Goal: Transaction & Acquisition: Download file/media

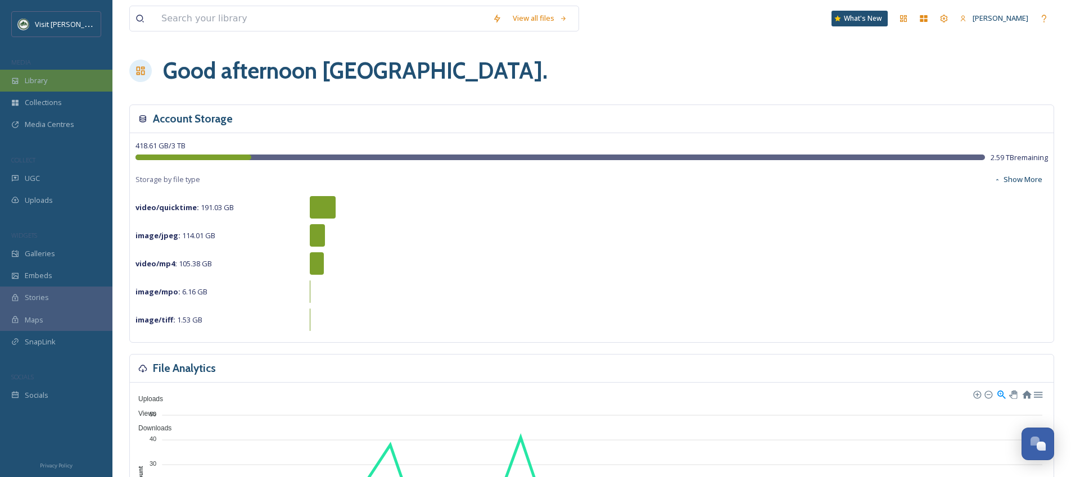
click at [46, 79] on span "Library" at bounding box center [36, 80] width 22 height 11
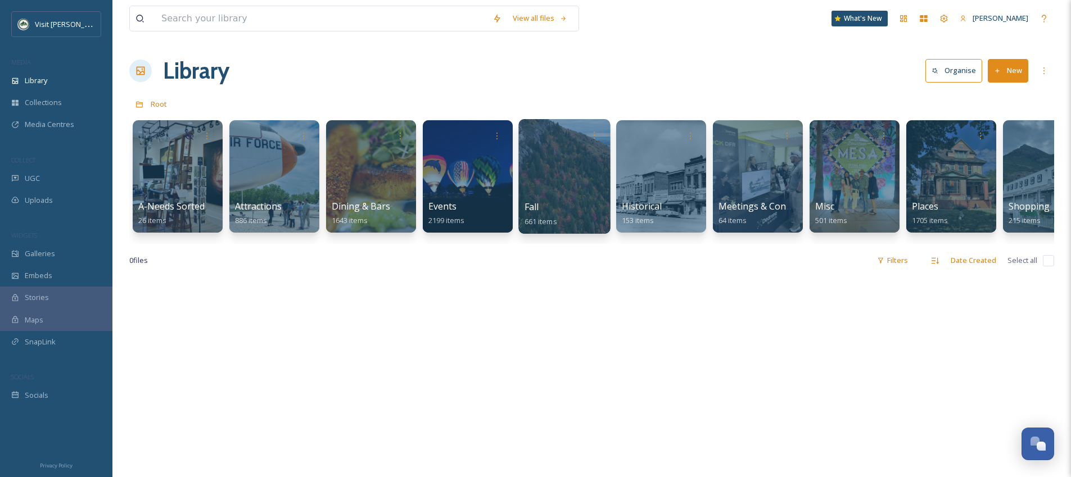
click at [539, 189] on div at bounding box center [564, 176] width 92 height 115
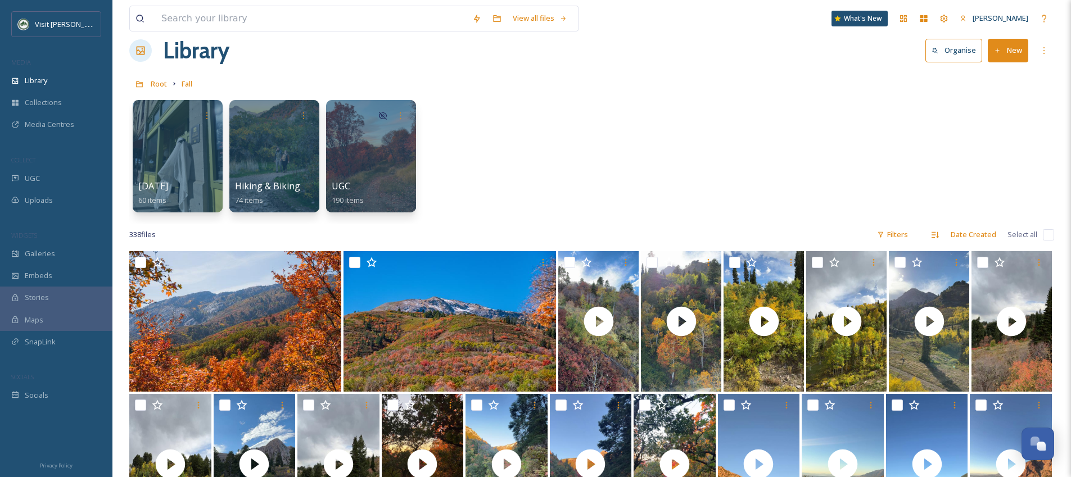
scroll to position [22, 0]
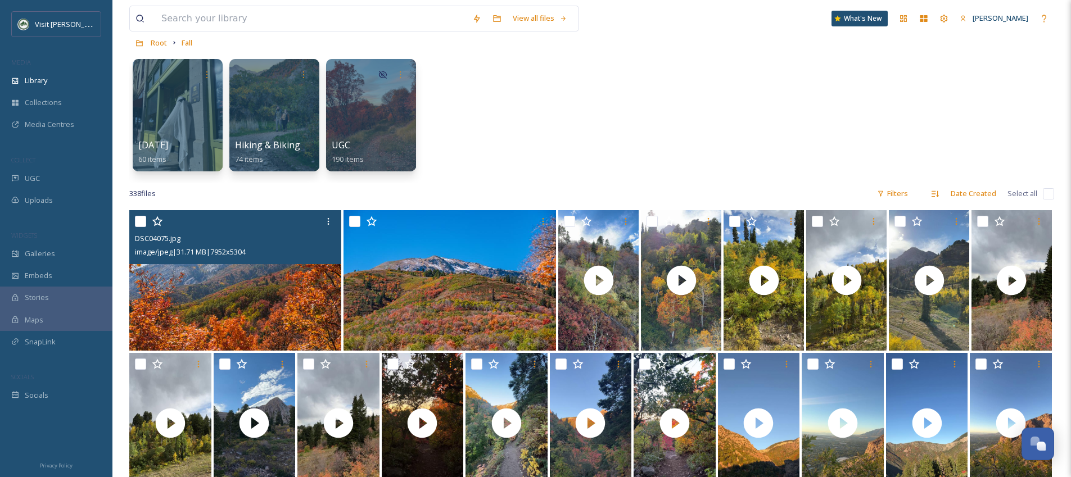
click at [323, 293] on img at bounding box center [235, 280] width 212 height 141
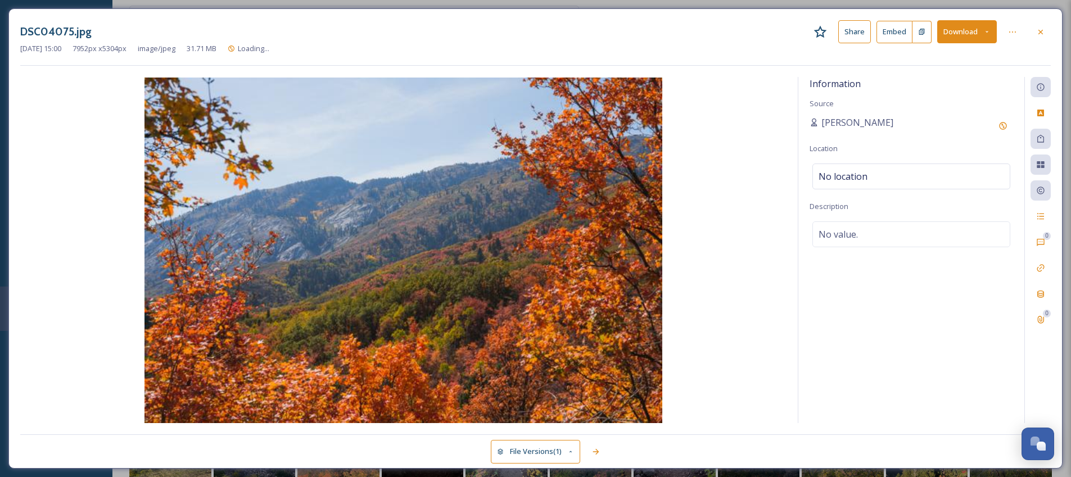
scroll to position [60, 0]
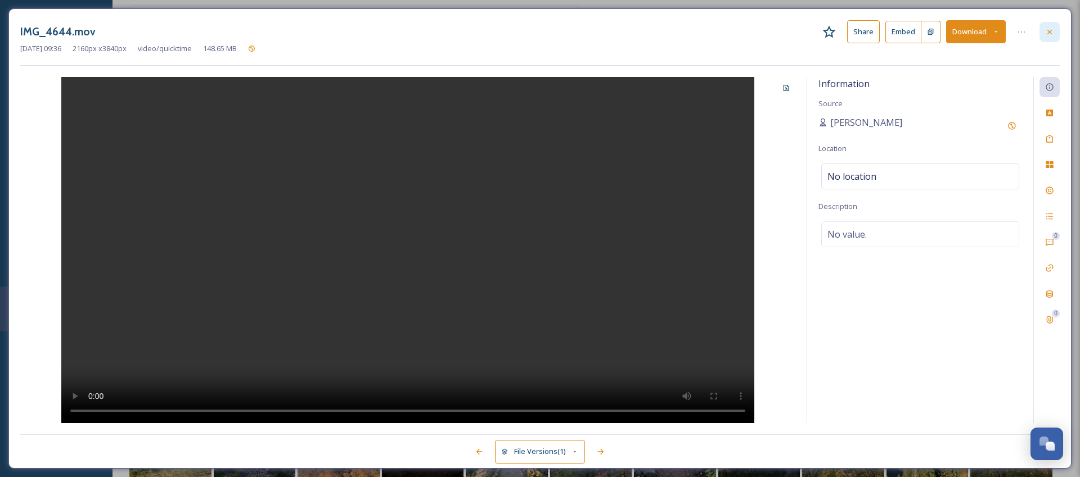
click at [1045, 30] on icon at bounding box center [1049, 32] width 9 height 9
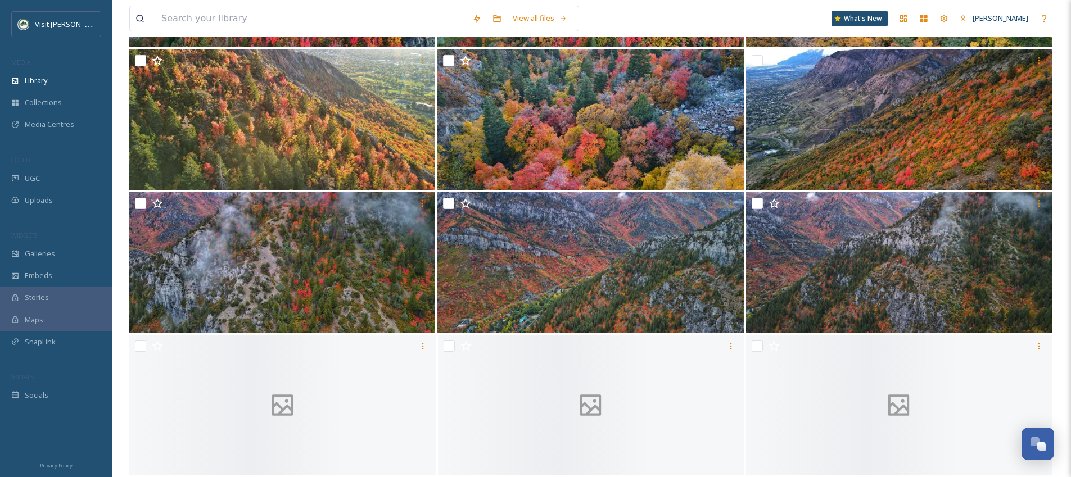
scroll to position [4257, 0]
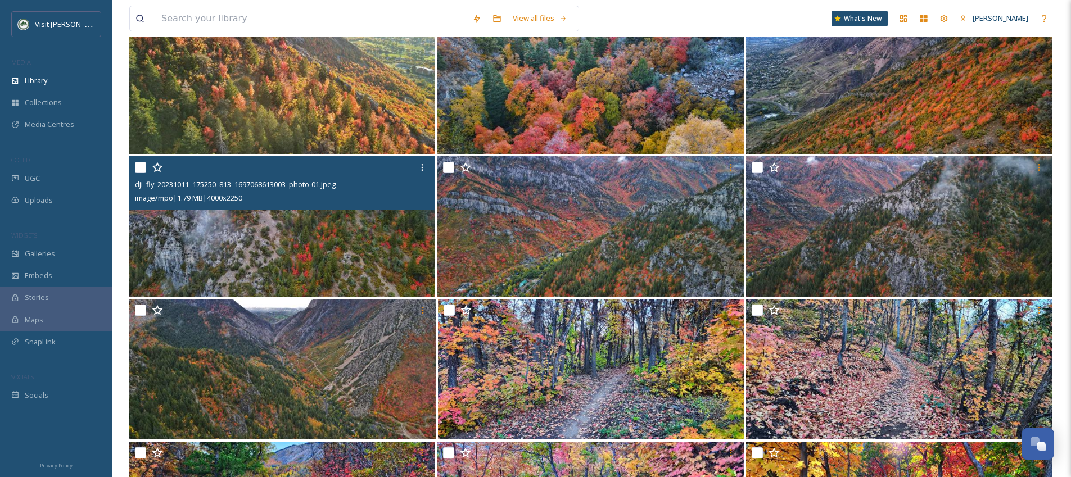
click at [398, 225] on img at bounding box center [282, 226] width 306 height 141
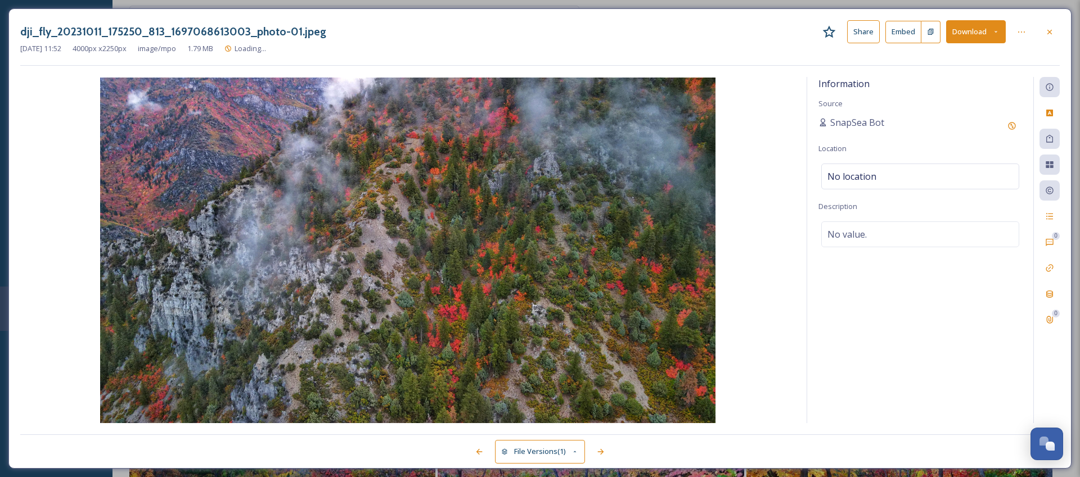
click at [959, 28] on button "Download" at bounding box center [976, 31] width 60 height 23
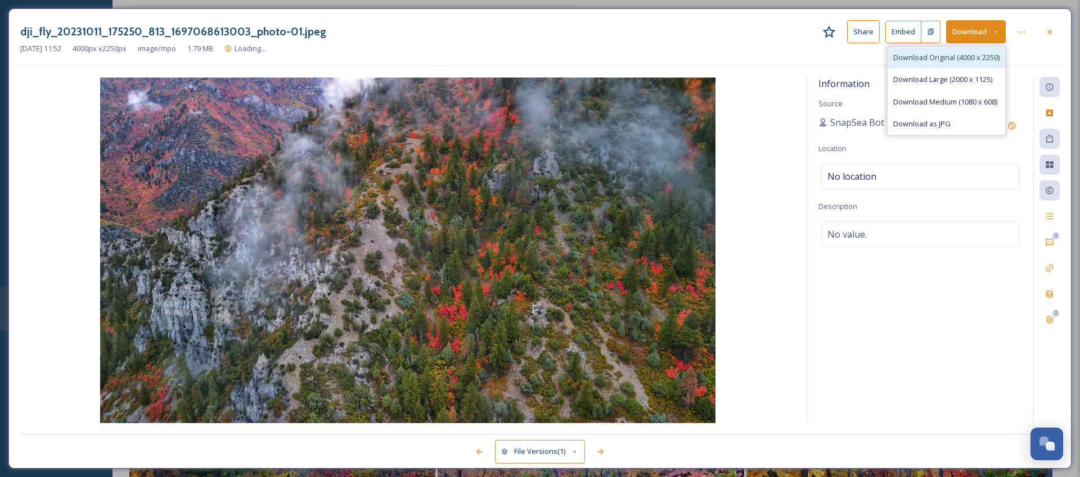
click at [965, 56] on span "Download Original (4000 x 2250)" at bounding box center [946, 57] width 106 height 11
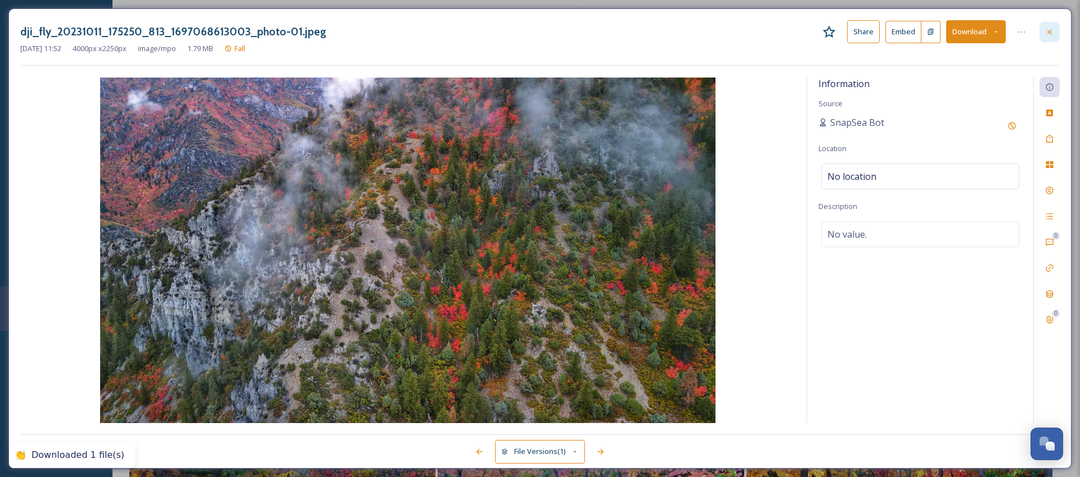
click at [1054, 33] on div at bounding box center [1049, 32] width 20 height 20
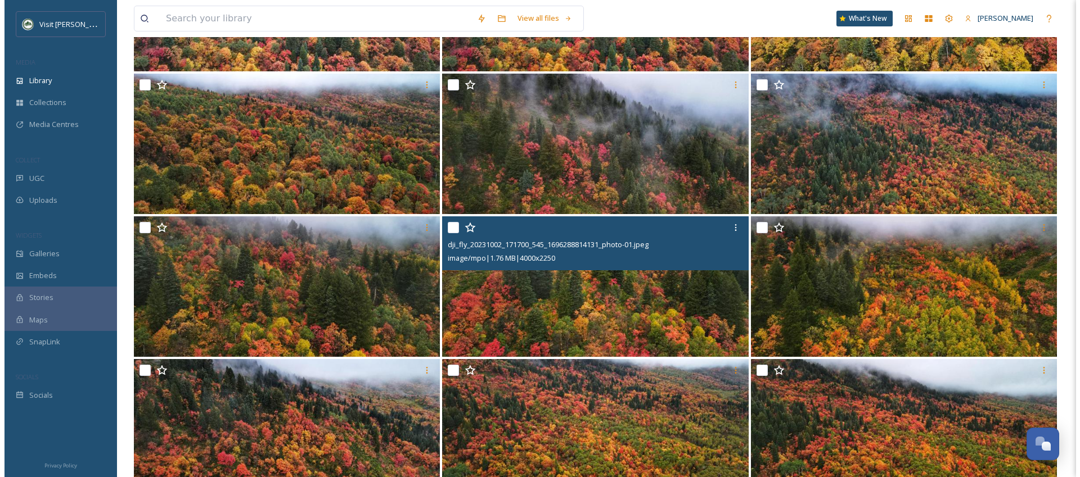
scroll to position [6196, 0]
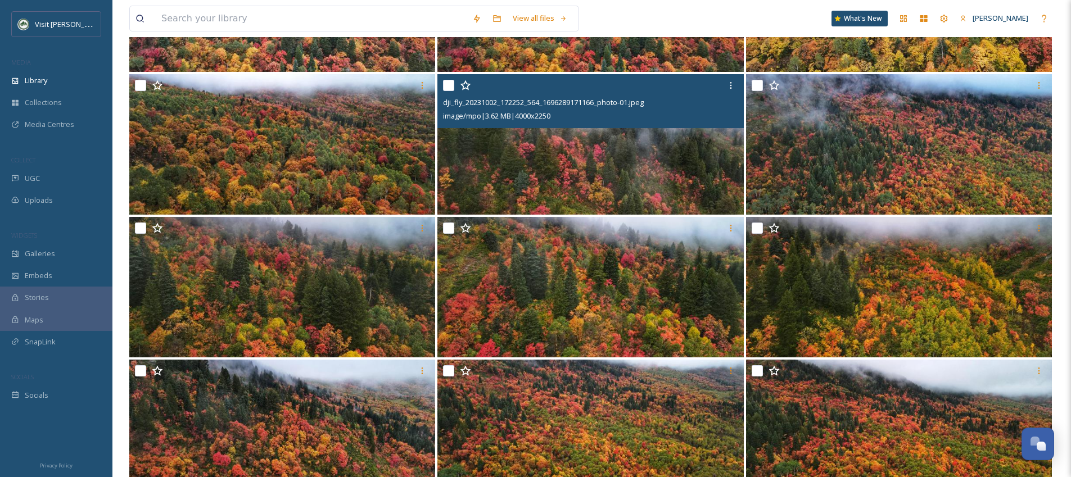
click at [692, 174] on img at bounding box center [591, 144] width 306 height 141
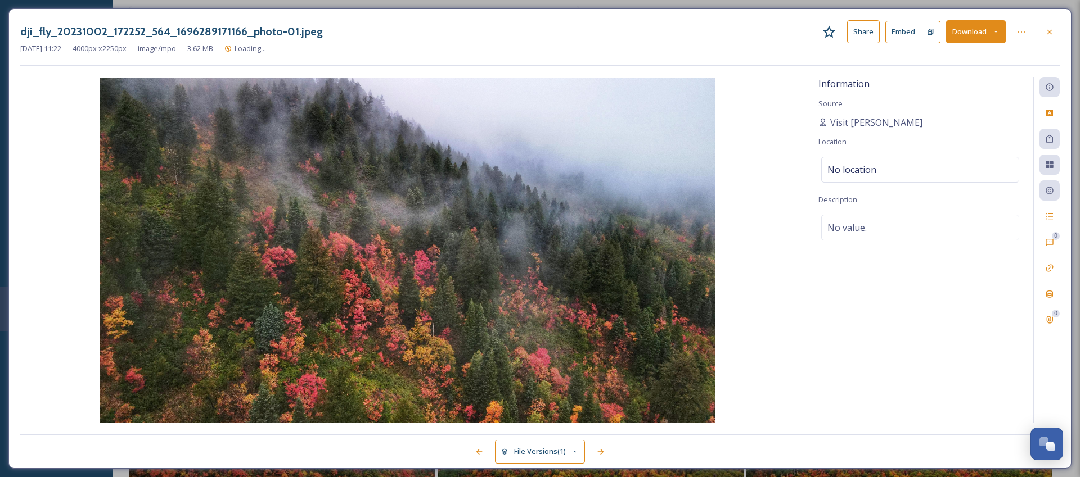
click at [975, 38] on button "Download" at bounding box center [976, 31] width 60 height 23
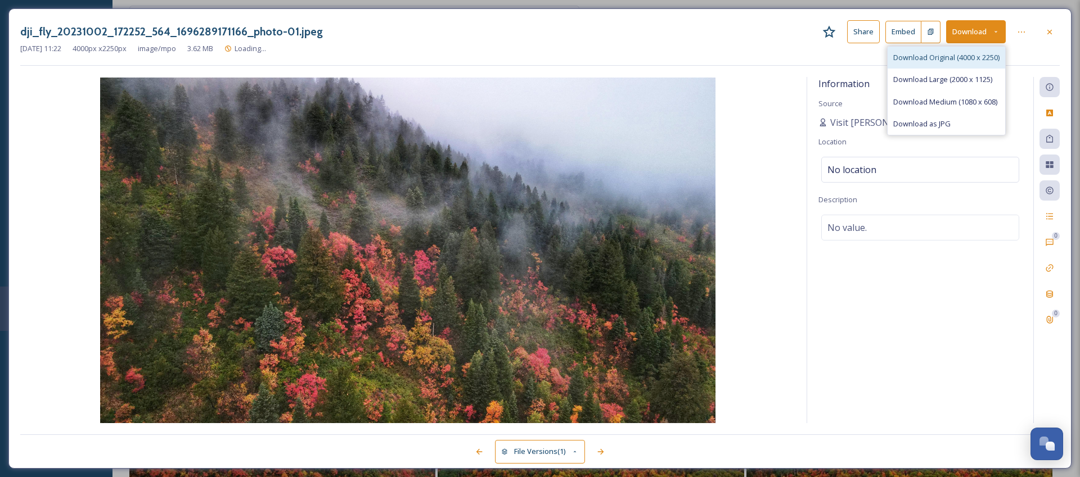
click at [962, 64] on div "Download Original (4000 x 2250)" at bounding box center [946, 58] width 118 height 22
